Goal: Transaction & Acquisition: Purchase product/service

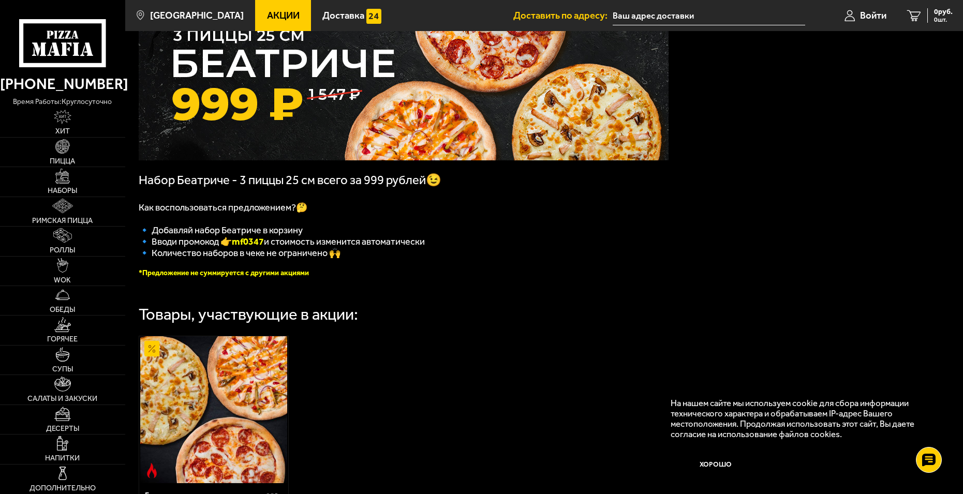
scroll to position [259, 0]
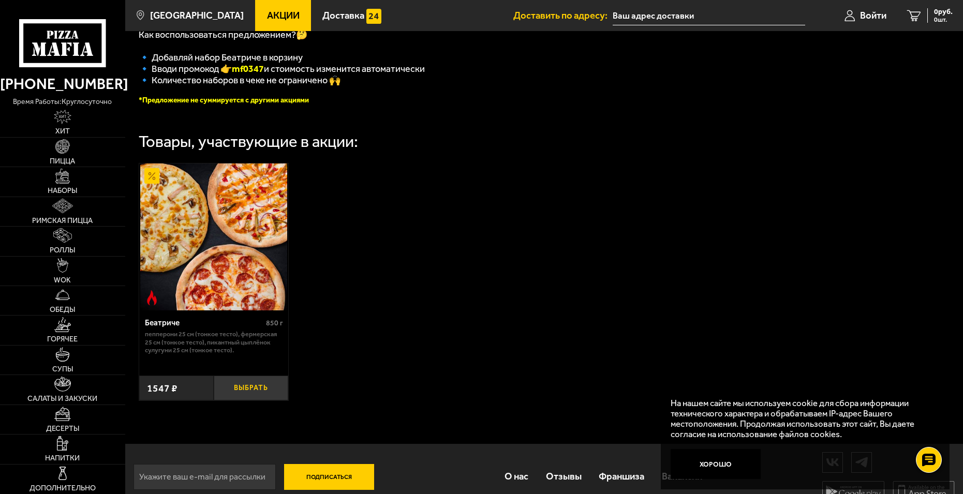
click at [263, 394] on button "Выбрать" at bounding box center [251, 388] width 75 height 24
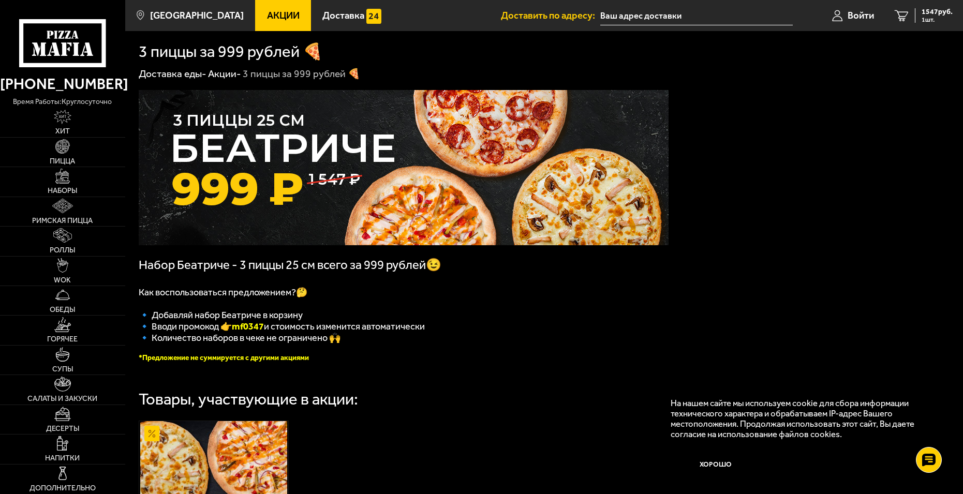
scroll to position [0, 0]
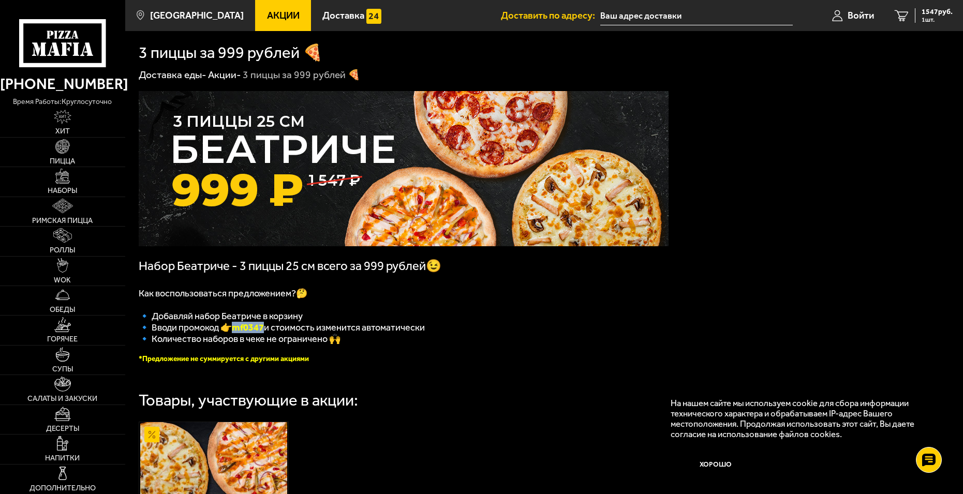
drag, startPoint x: 266, startPoint y: 333, endPoint x: 238, endPoint y: 333, distance: 28.5
click at [238, 333] on b "mf0347" at bounding box center [248, 327] width 32 height 11
copy b "mf0347"
click at [940, 11] on span "1547 руб." at bounding box center [936, 11] width 31 height 7
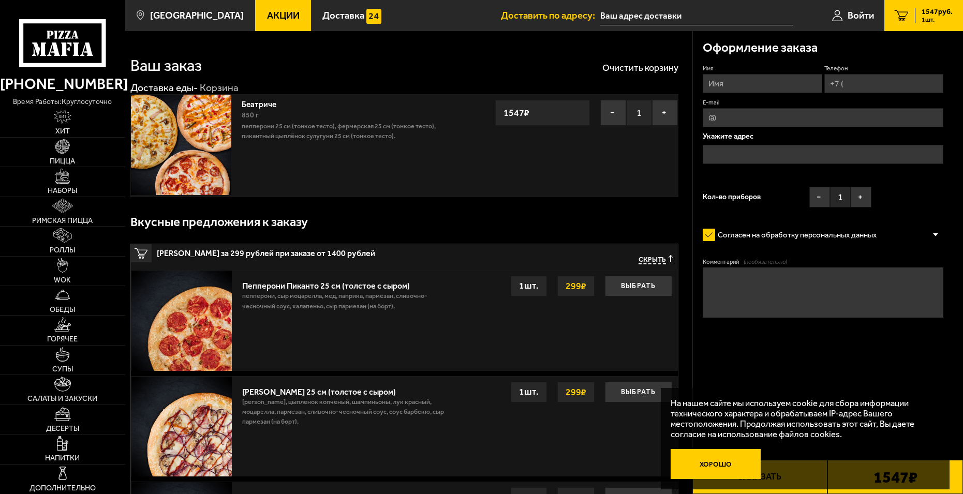
click at [710, 470] on button "Хорошо" at bounding box center [716, 464] width 90 height 30
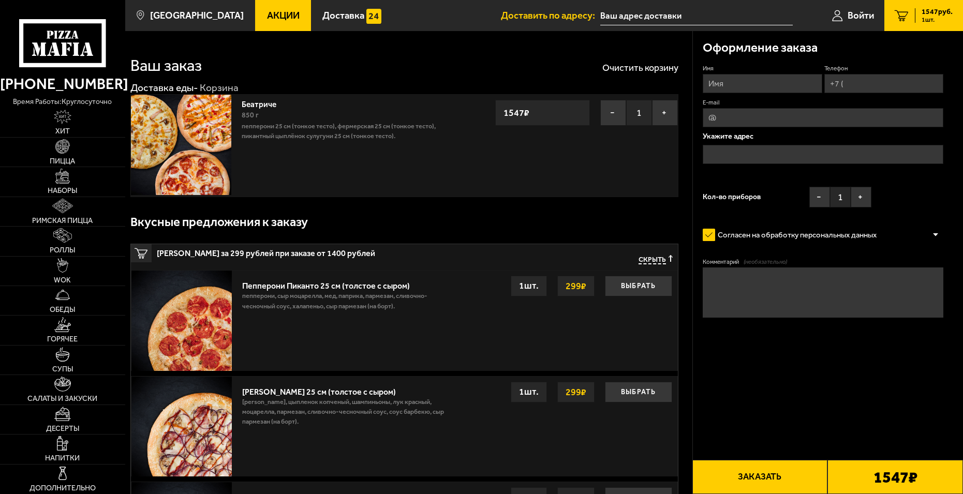
click at [765, 289] on textarea "Комментарий (необязательно)" at bounding box center [823, 292] width 241 height 50
paste textarea "mf0347"
type textarea "mf0347"
click at [817, 286] on textarea "mf0347" at bounding box center [823, 292] width 241 height 50
type textarea "m"
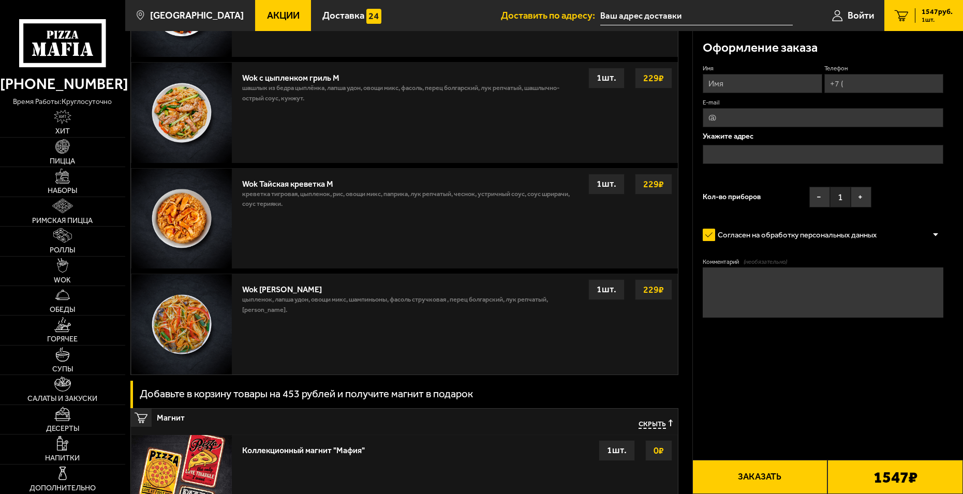
scroll to position [1172, 0]
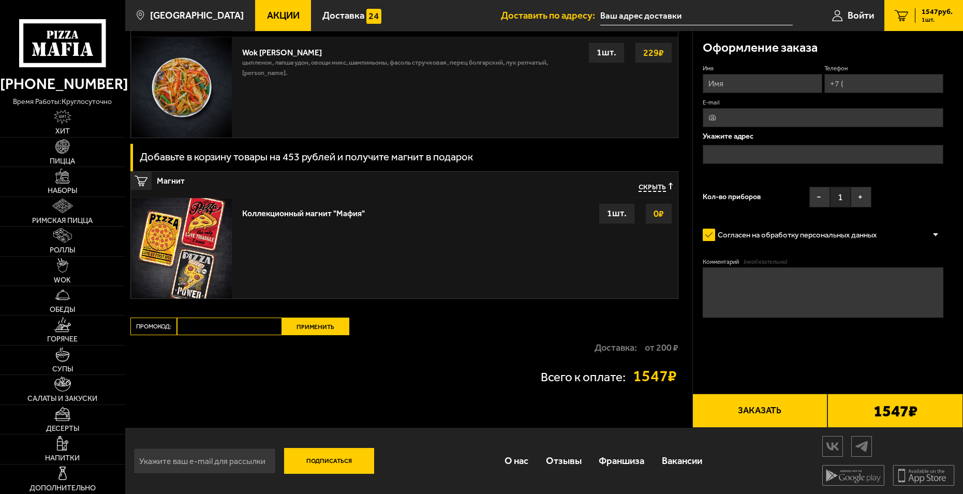
click at [232, 325] on input "Промокод:" at bounding box center [229, 327] width 105 height 18
paste input "mf0347"
type input "mf0347"
click at [315, 329] on button "Применить" at bounding box center [315, 327] width 67 height 18
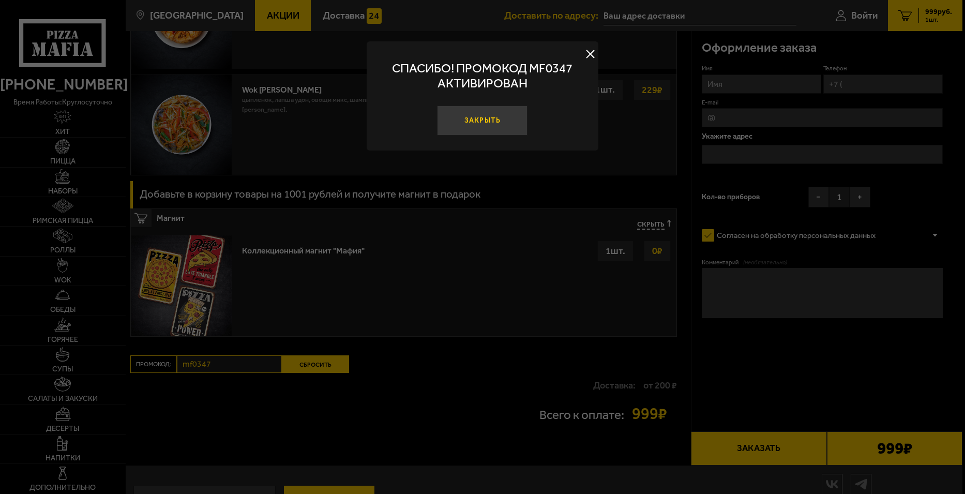
click at [490, 122] on button "Закрыть" at bounding box center [483, 121] width 91 height 30
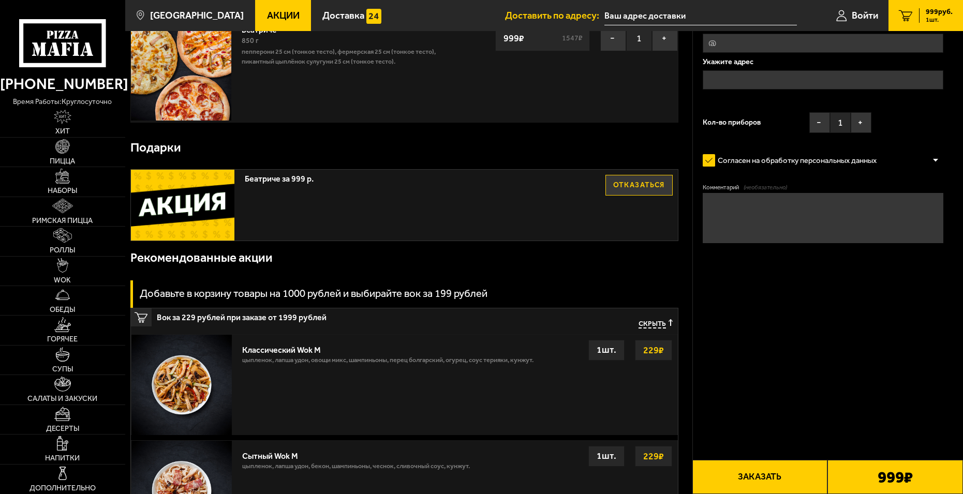
scroll to position [0, 0]
